Goal: Entertainment & Leisure: Consume media (video, audio)

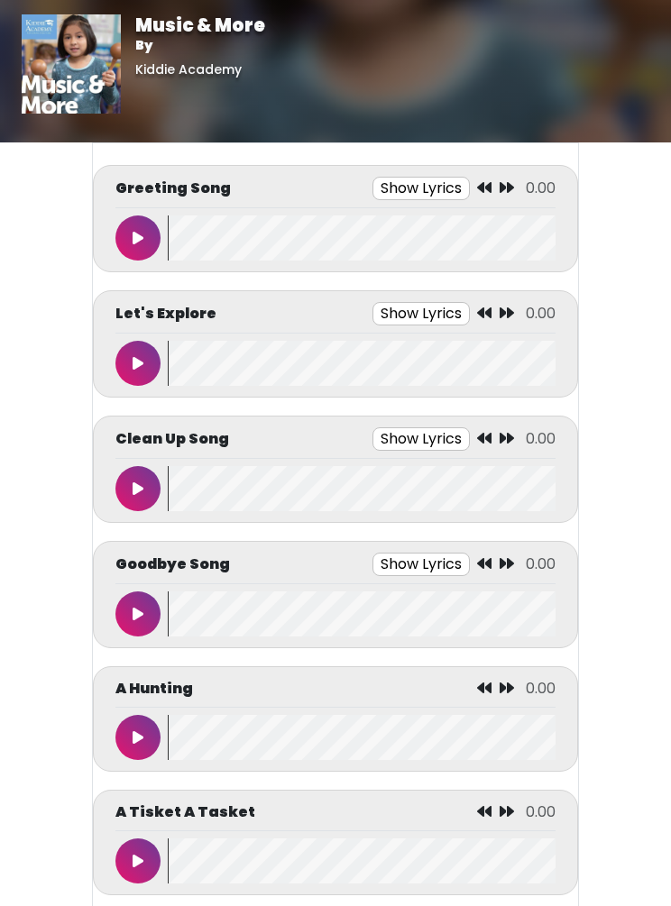
click at [142, 188] on p "Greeting Song" at bounding box center [172, 189] width 115 height 22
click at [147, 249] on button at bounding box center [137, 238] width 45 height 45
click at [415, 188] on button "Show Lyrics" at bounding box center [392, 188] width 97 height 23
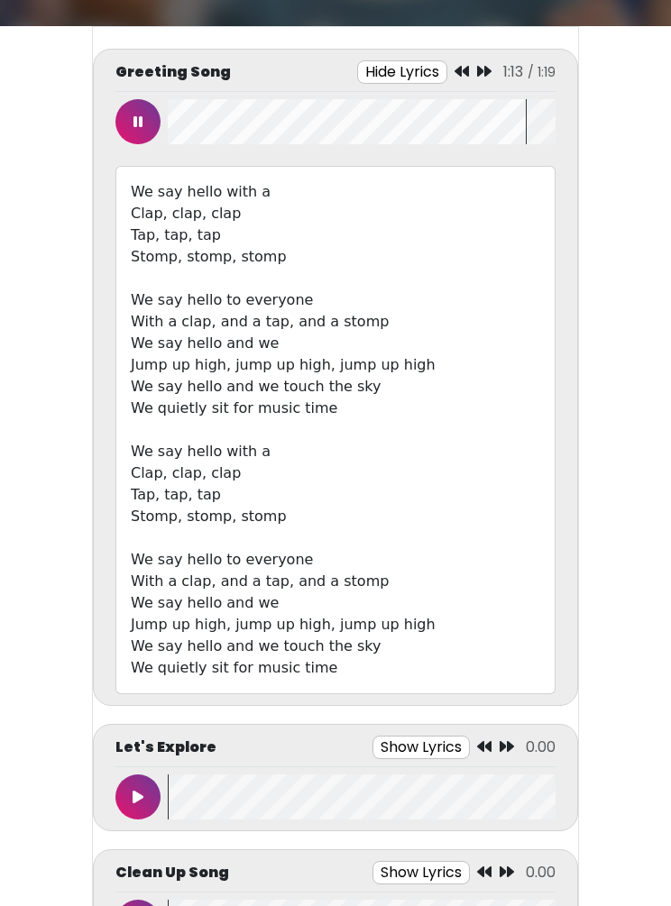
scroll to position [115, 0]
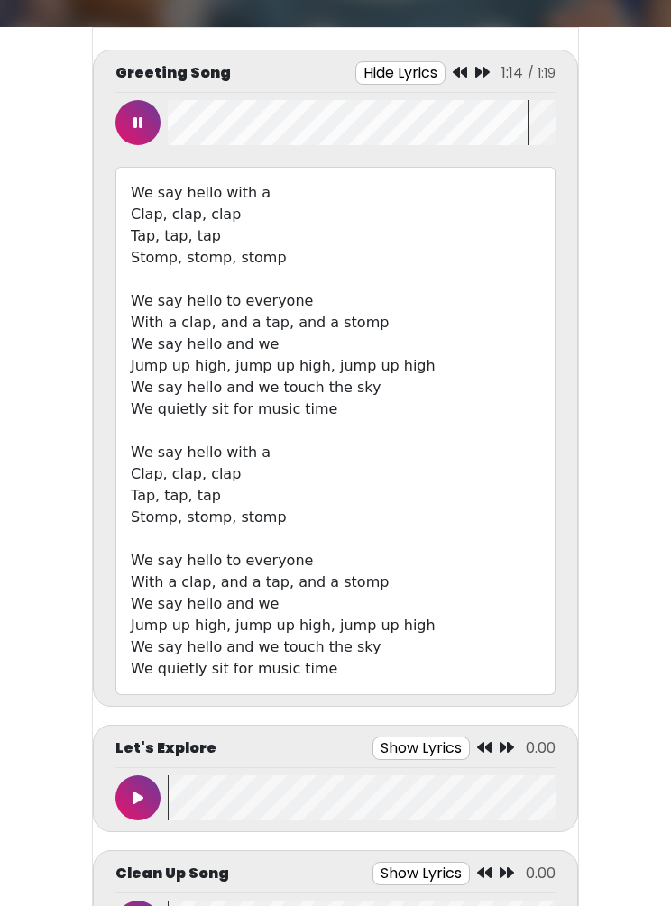
click at [142, 124] on button at bounding box center [137, 122] width 45 height 45
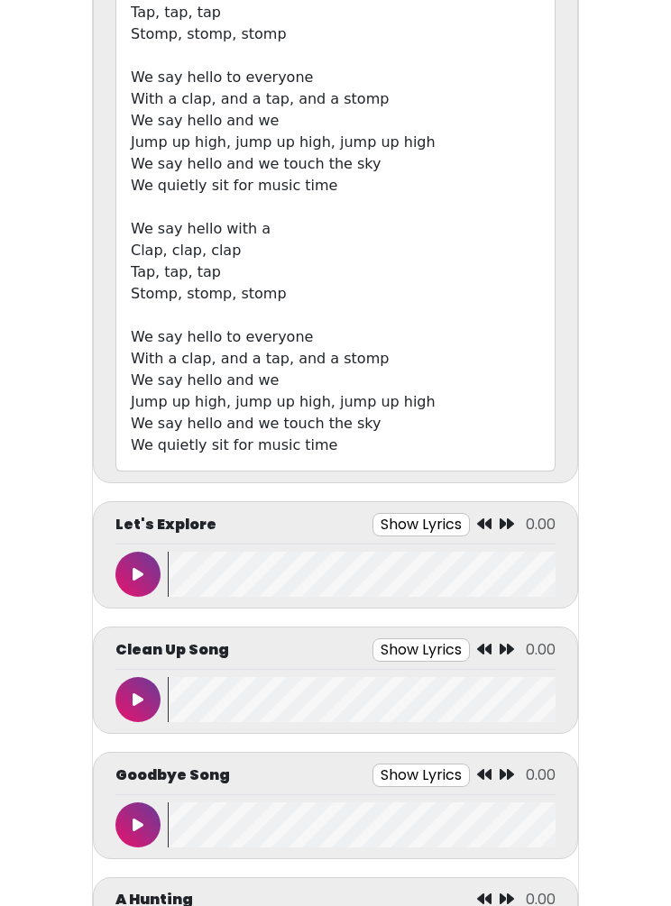
scroll to position [370, 0]
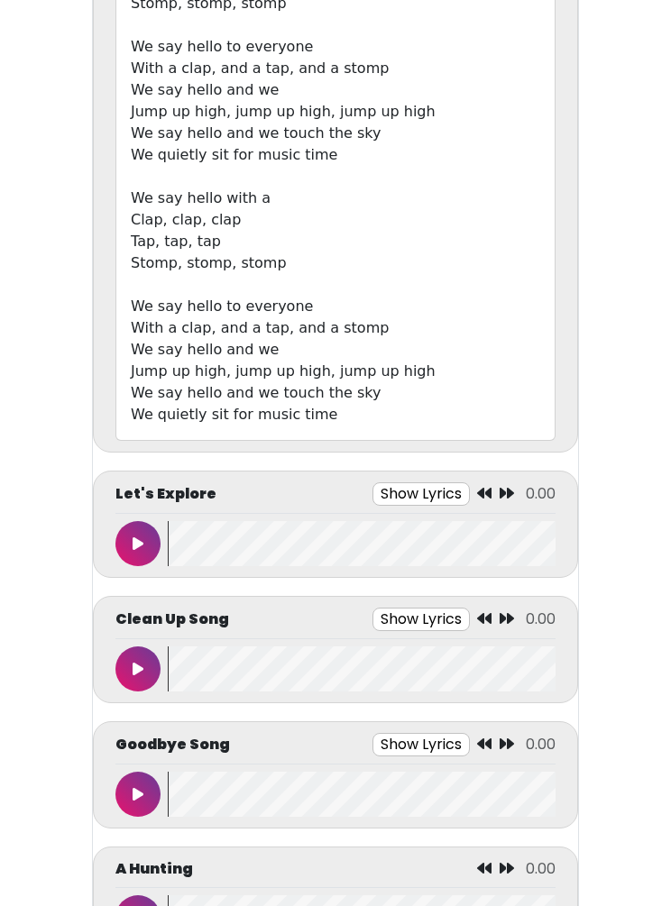
click at [158, 529] on div at bounding box center [141, 543] width 52 height 45
click at [144, 561] on button at bounding box center [137, 543] width 45 height 45
click at [402, 501] on button "Show Lyrics" at bounding box center [379, 493] width 97 height 23
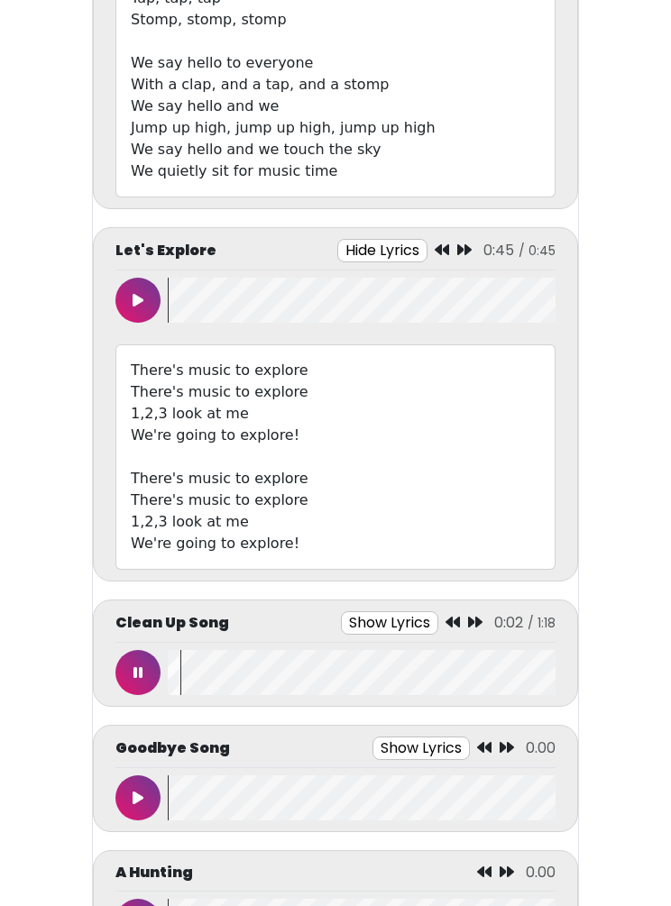
scroll to position [610, 0]
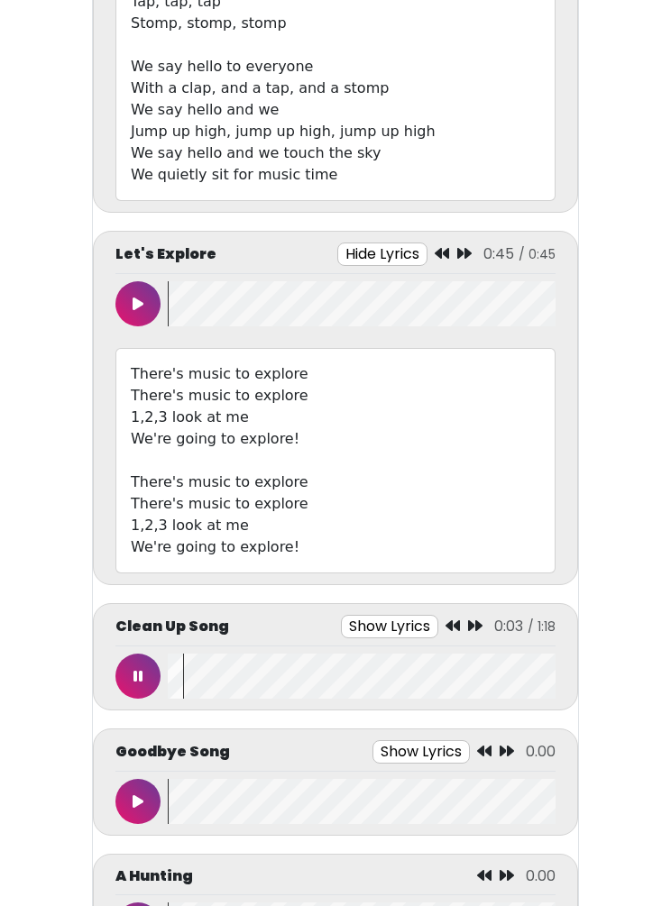
click at [146, 684] on button at bounding box center [137, 676] width 45 height 45
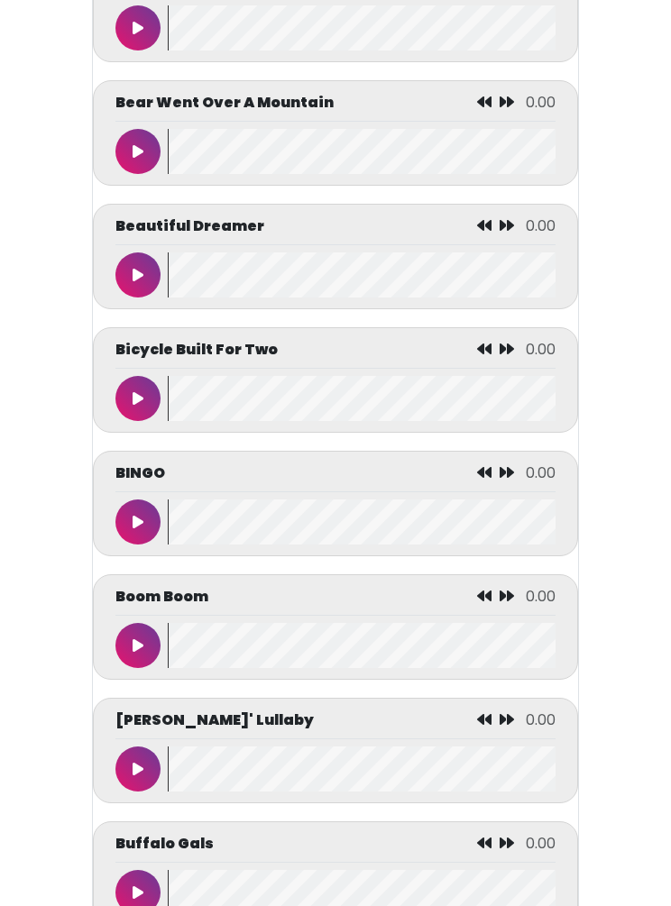
scroll to position [2282, 0]
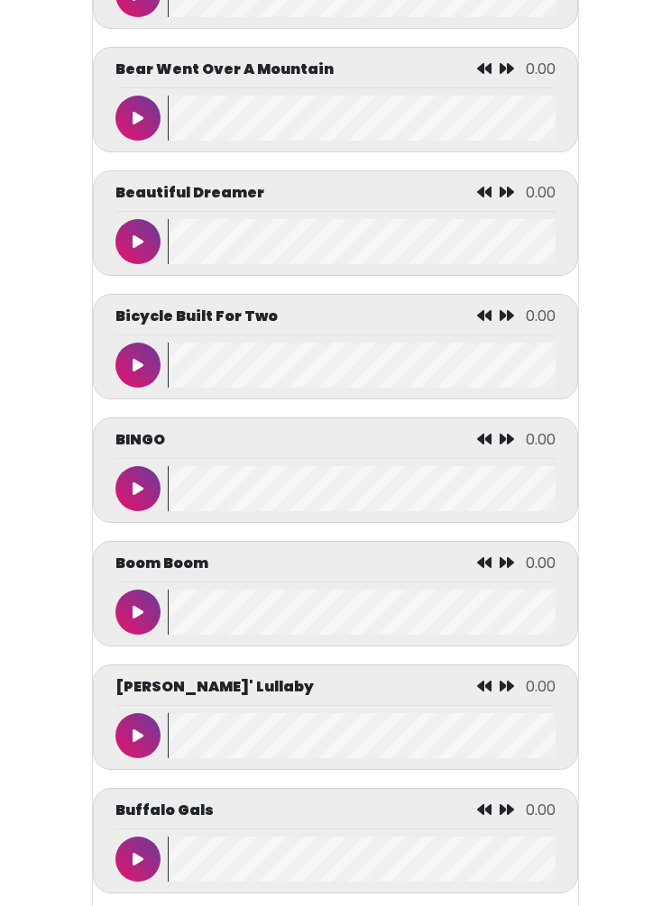
click at [146, 877] on button at bounding box center [137, 859] width 45 height 45
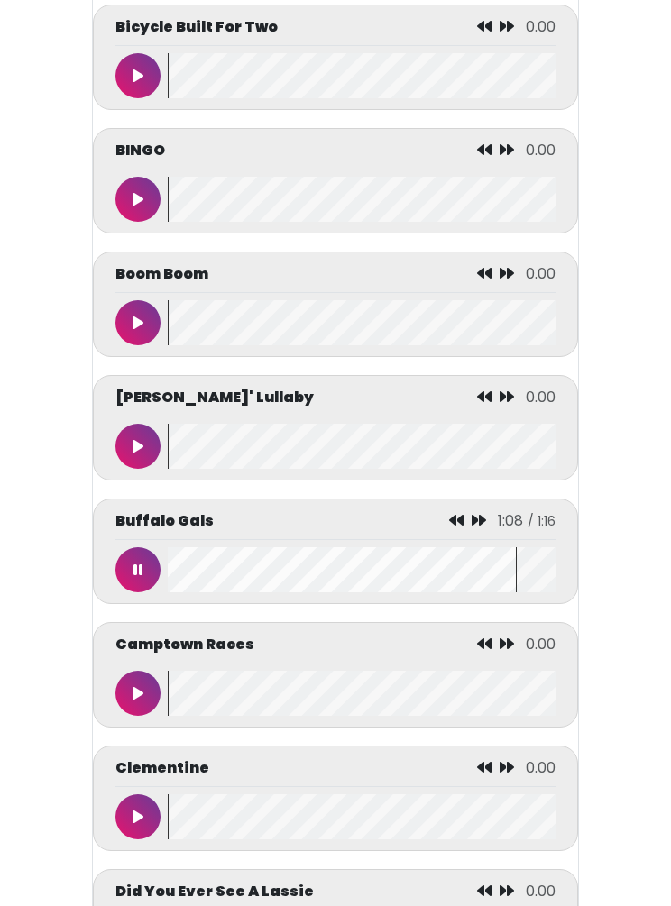
scroll to position [2575, 0]
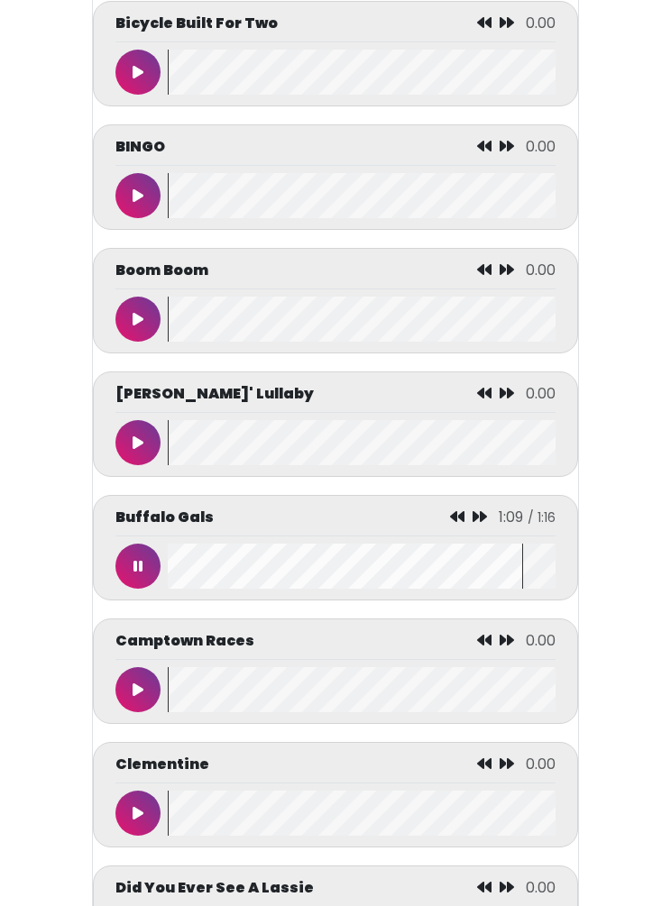
click at [146, 579] on button at bounding box center [137, 566] width 45 height 45
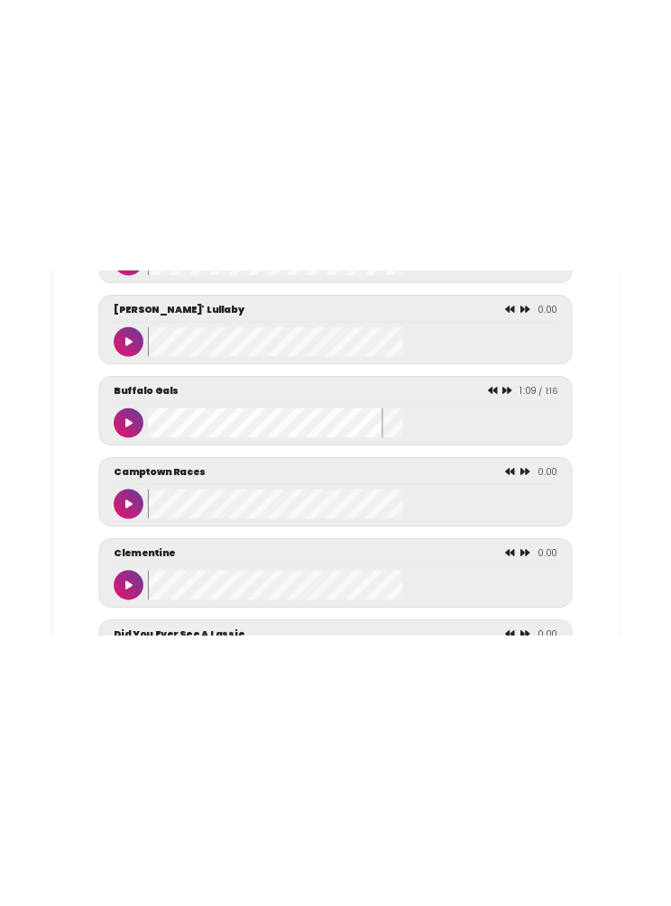
scroll to position [2733, 0]
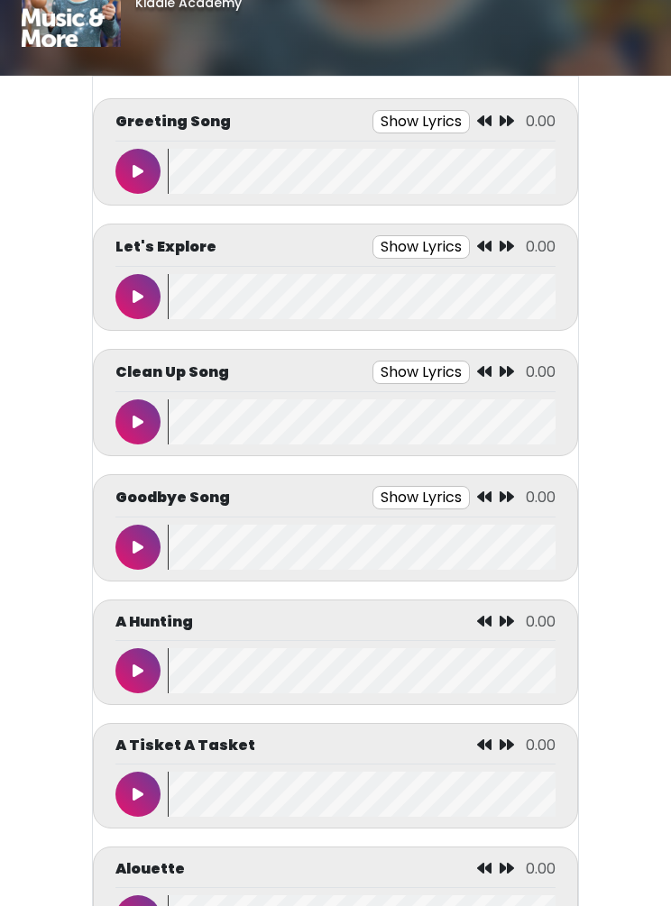
scroll to position [96, 0]
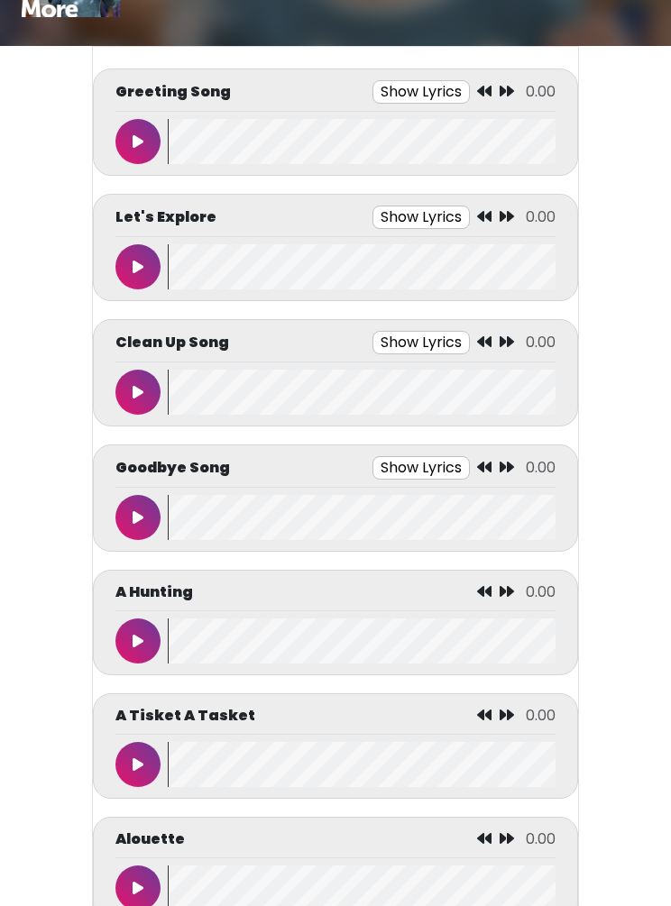
click at [136, 520] on icon at bounding box center [138, 517] width 11 height 14
click at [403, 470] on button "Show Lyrics" at bounding box center [380, 467] width 97 height 23
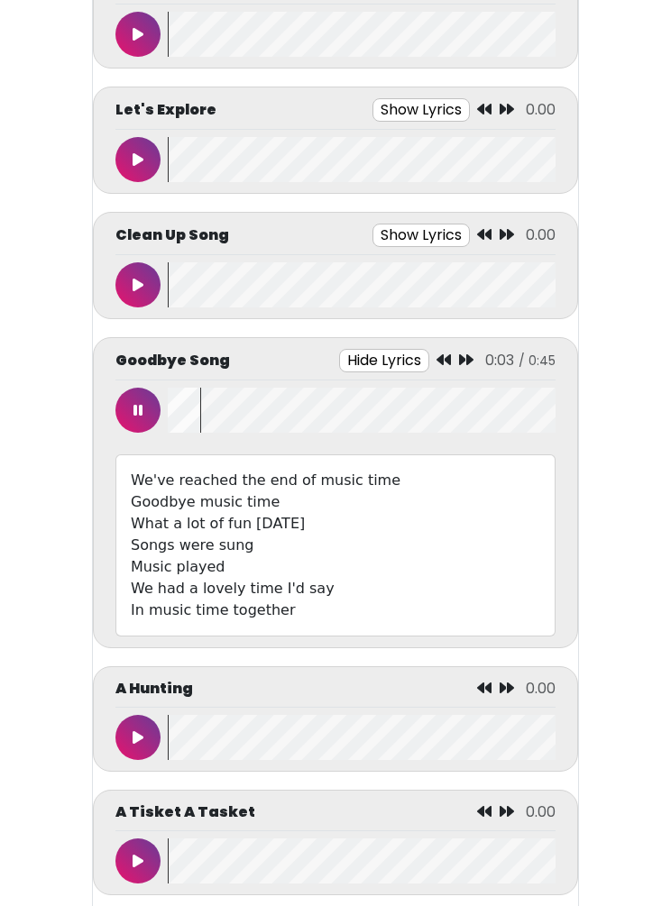
scroll to position [207, 0]
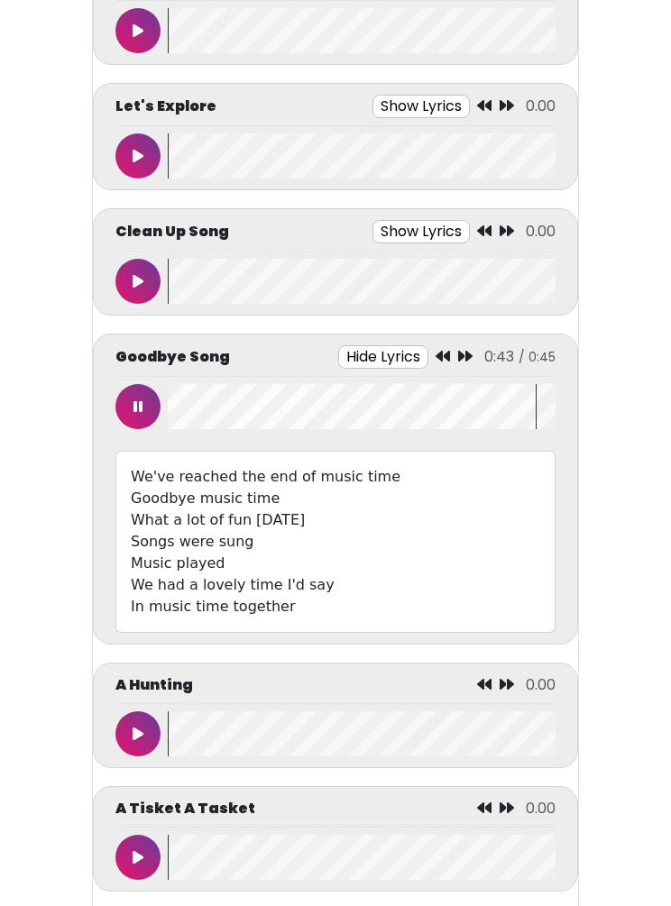
click at [138, 285] on icon at bounding box center [138, 281] width 11 height 14
click at [391, 240] on button "Show Lyrics" at bounding box center [388, 231] width 97 height 23
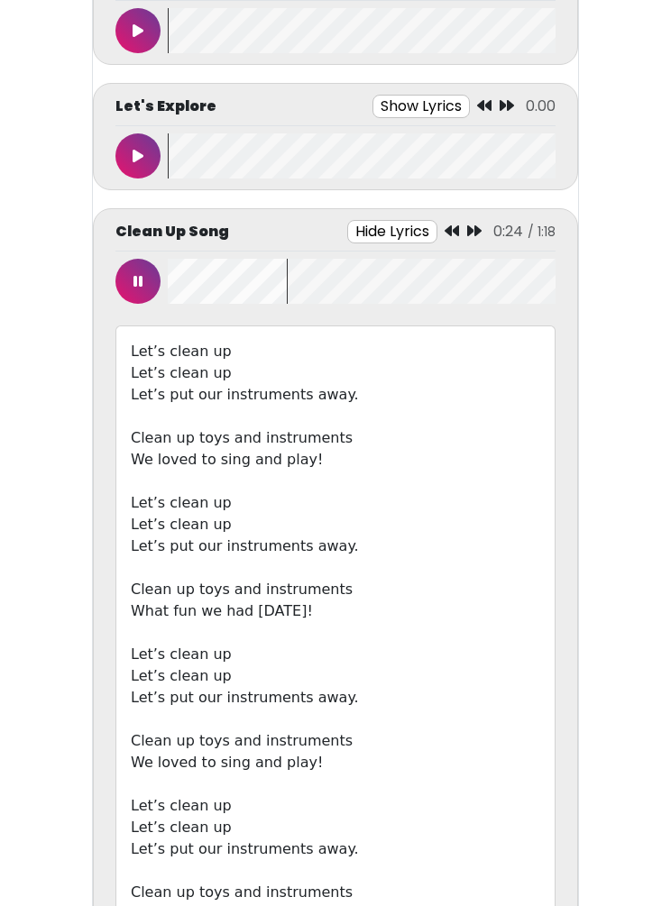
scroll to position [207, 0]
